Goal: Find contact information: Find contact information

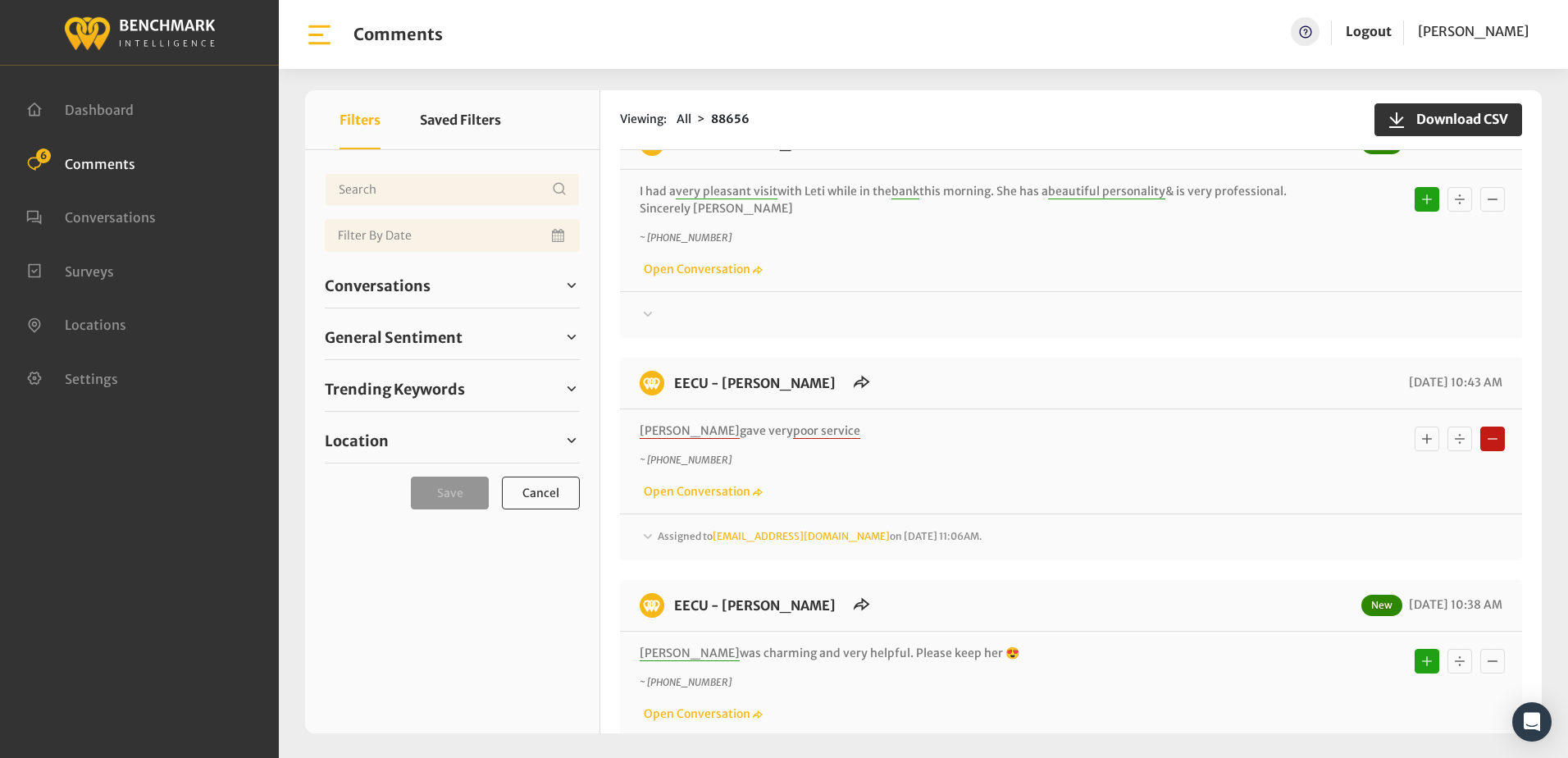
scroll to position [410, 0]
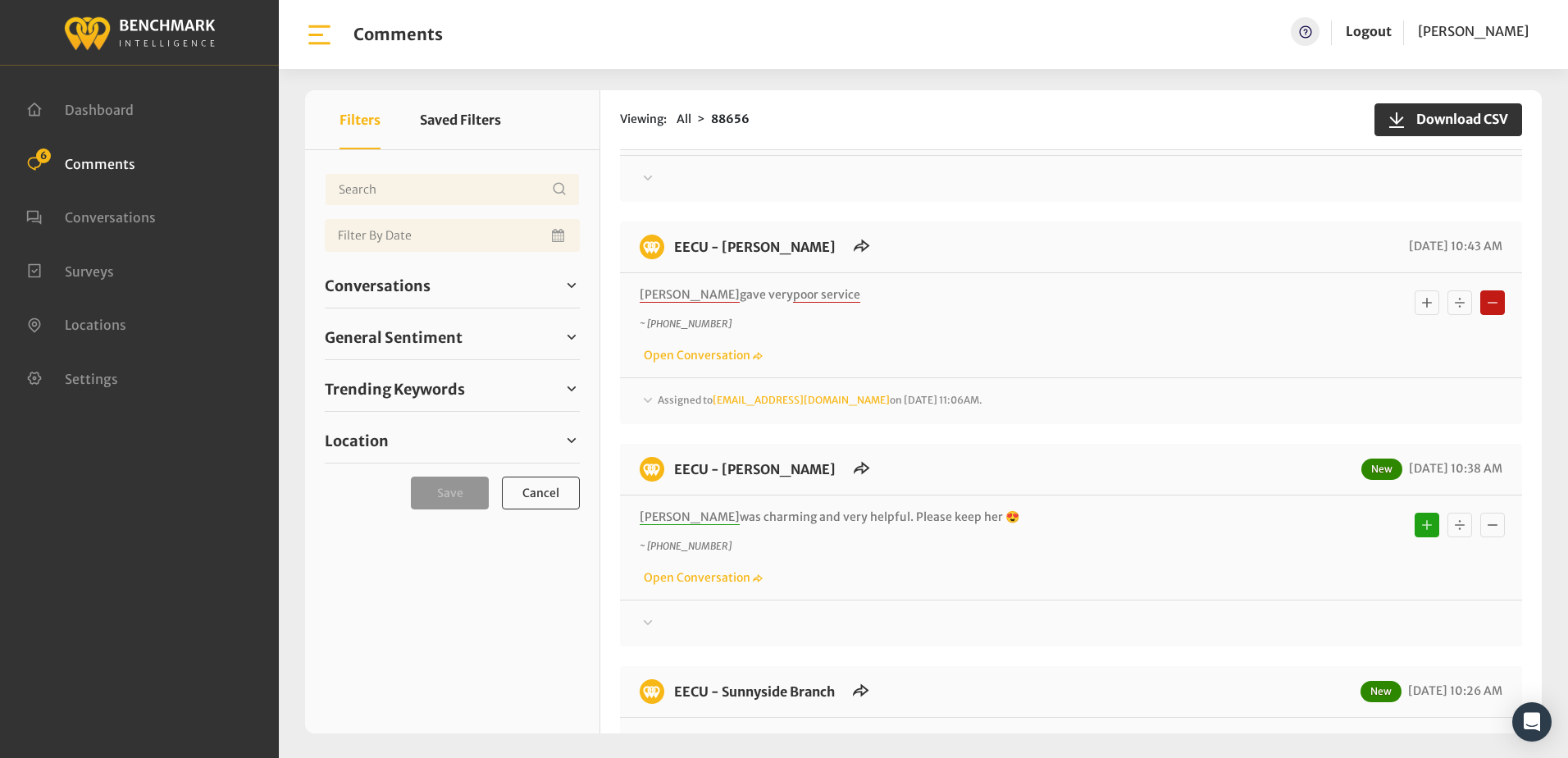
click at [649, 401] on icon at bounding box center [649, 399] width 9 height 5
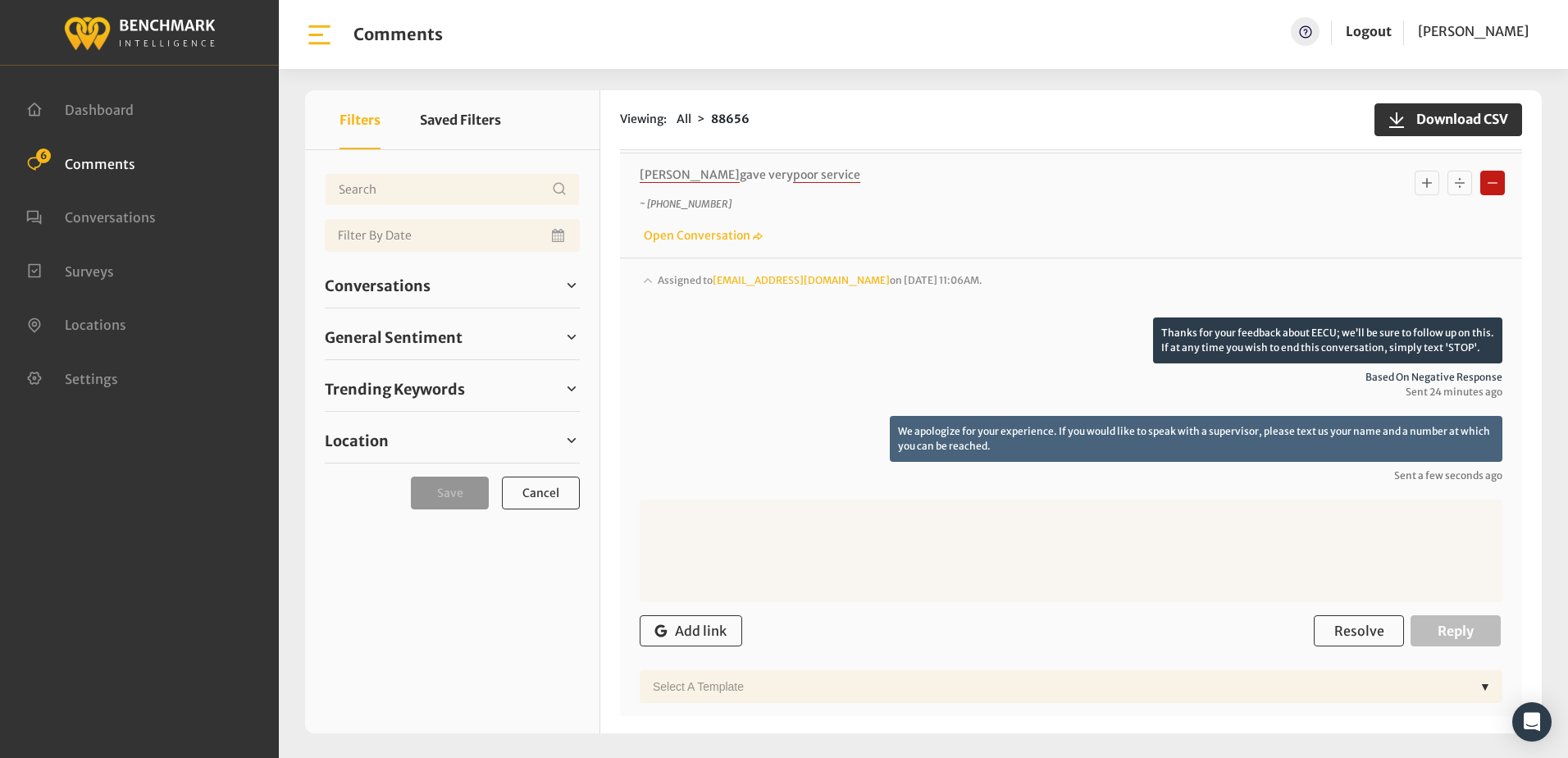
scroll to position [492, 0]
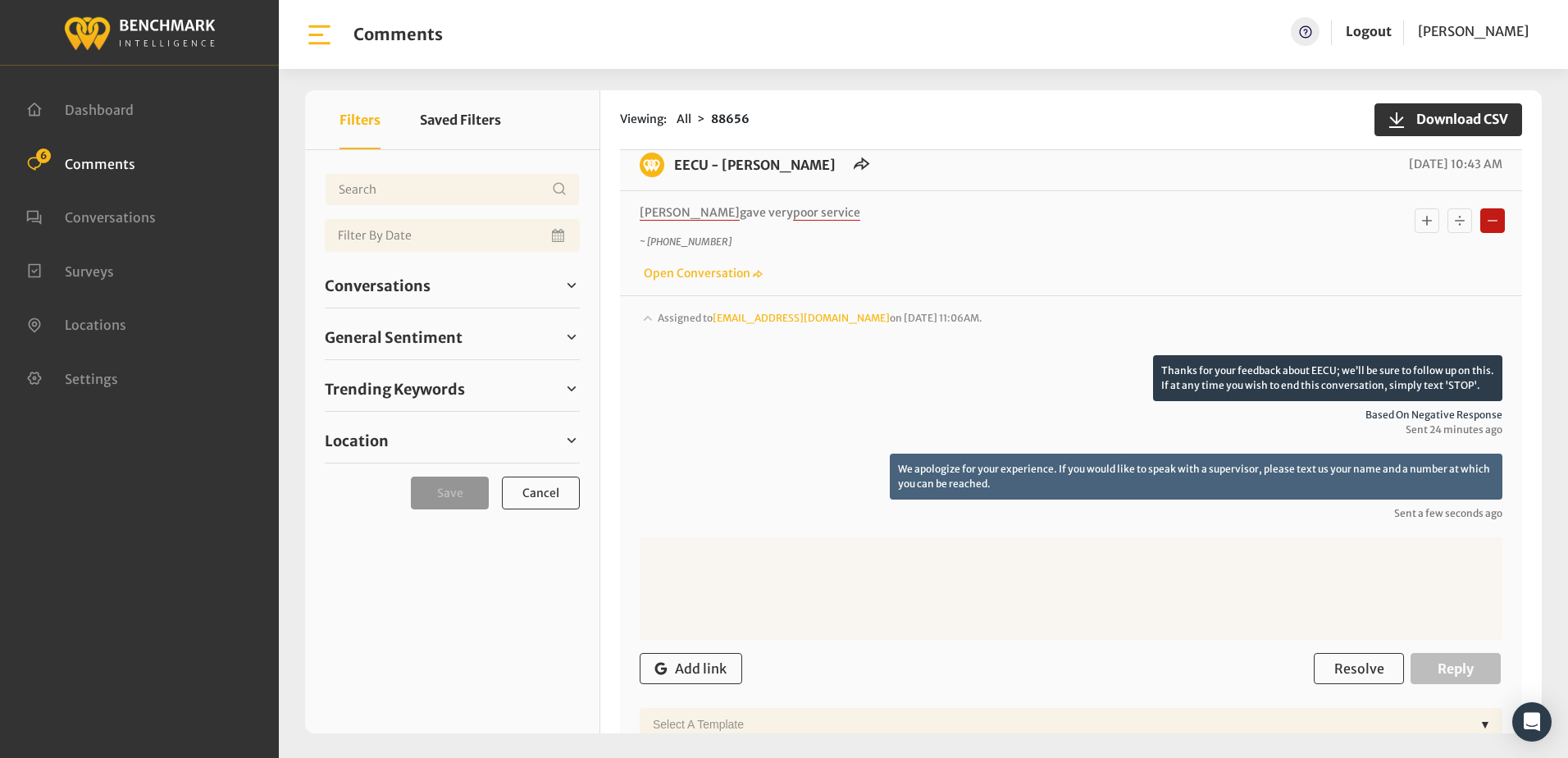
click at [646, 311] on icon at bounding box center [648, 318] width 16 height 20
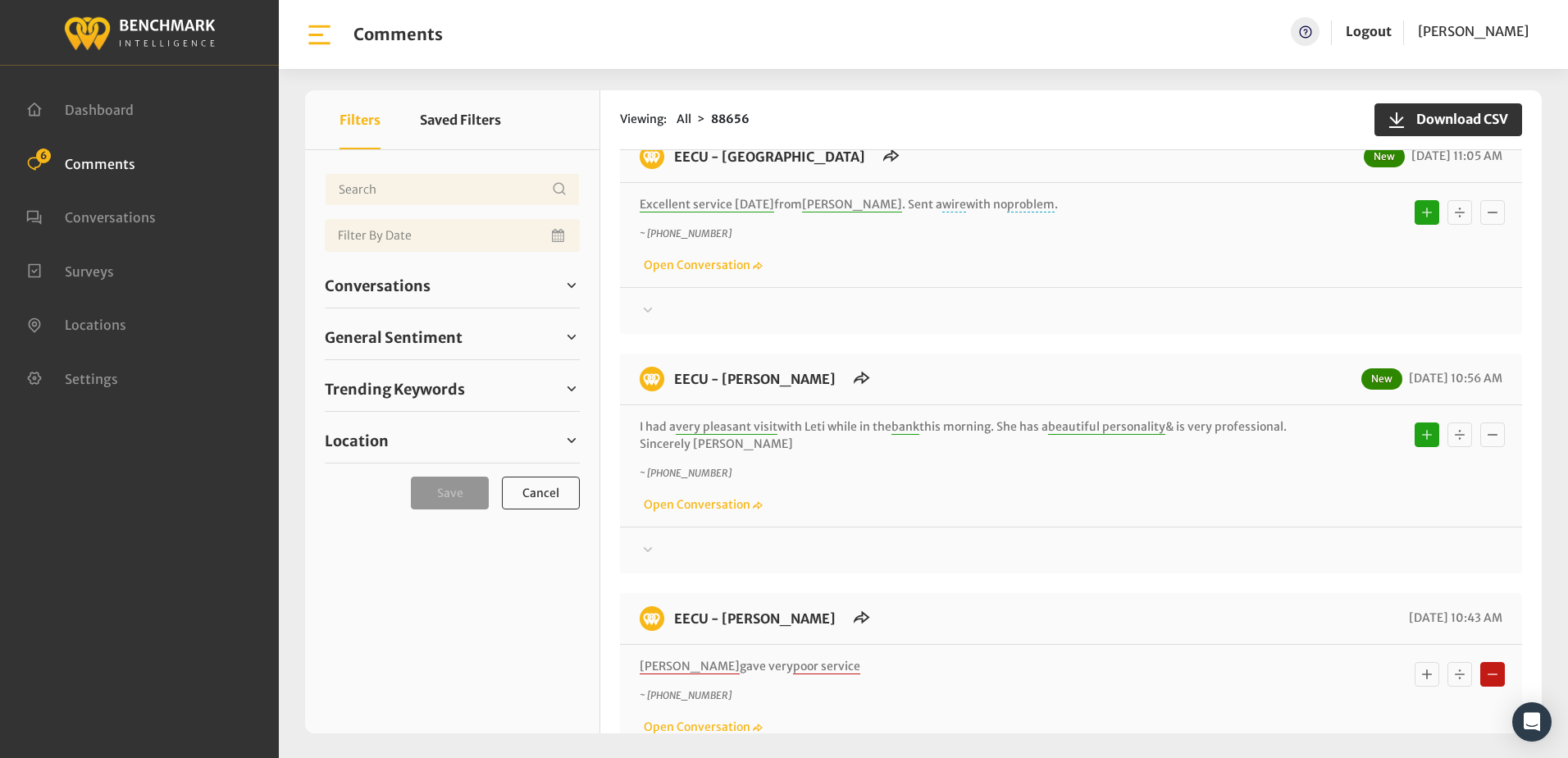
scroll to position [0, 0]
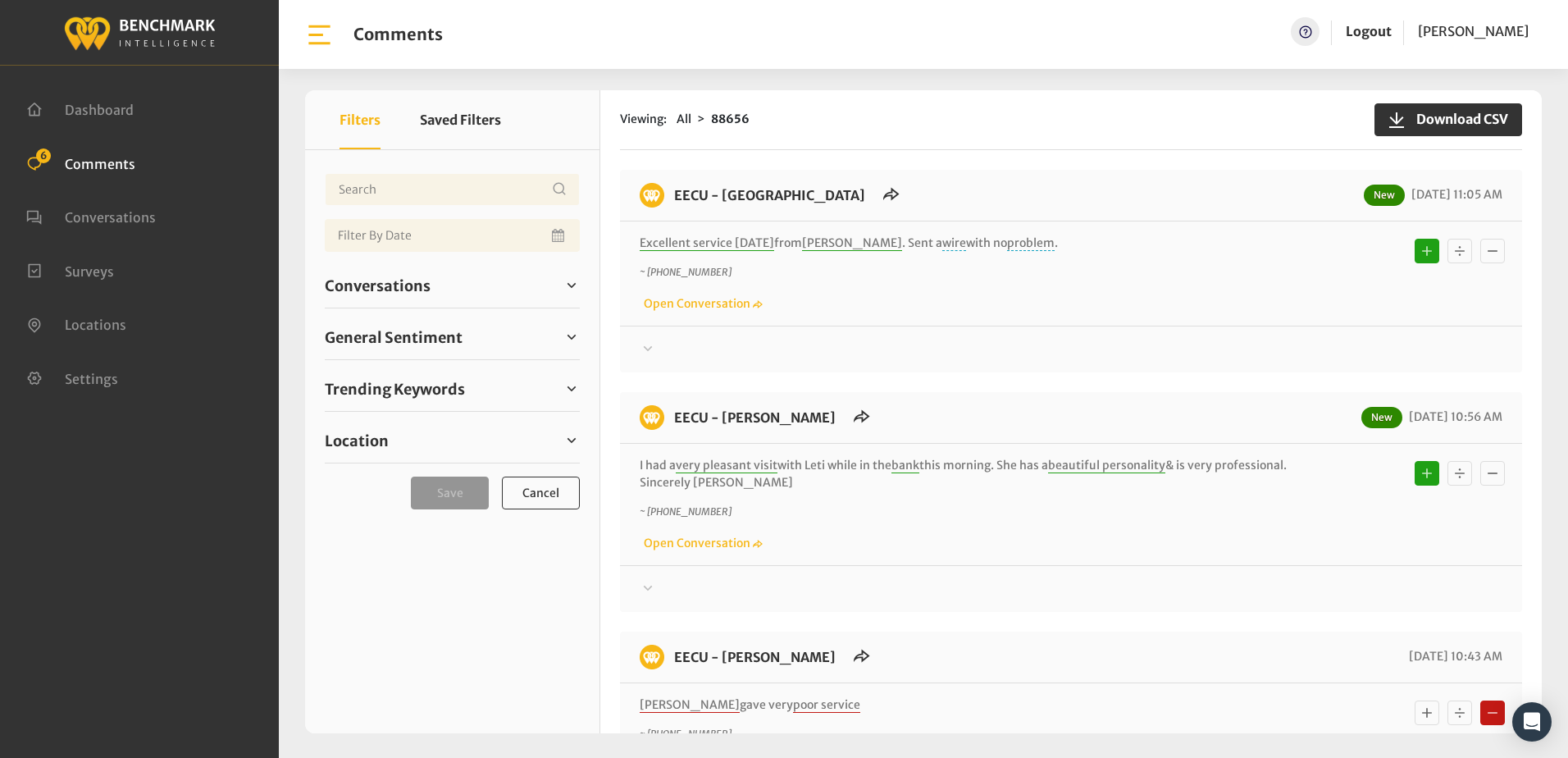
click at [1133, 278] on p "~ [PHONE_NUMBER]" at bounding box center [963, 273] width 647 height 14
click at [1089, 284] on div "~ [PHONE_NUMBER] Open Conversation" at bounding box center [1071, 289] width 862 height 48
